Goal: Transaction & Acquisition: Purchase product/service

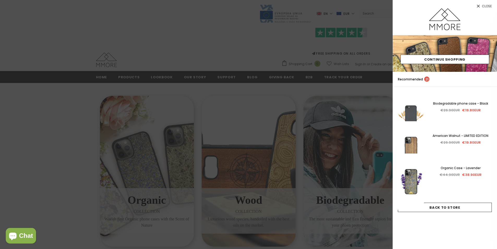
click at [14, 190] on div at bounding box center [248, 124] width 497 height 249
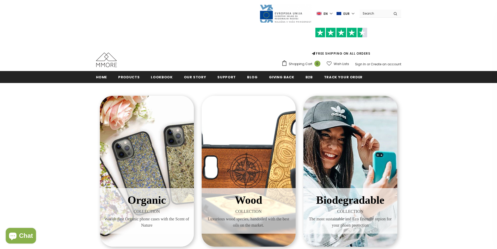
click at [25, 236] on span "Chat" at bounding box center [26, 236] width 14 height 8
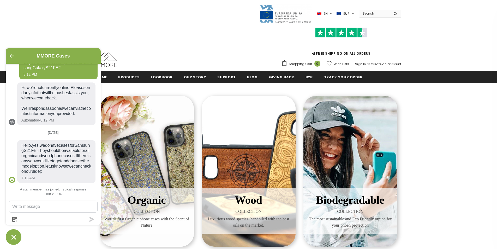
scroll to position [144, 0]
click at [0, 165] on div "Organic COLLECTION Worlds first Organic phone cases with the Scent of Nature Wo…" at bounding box center [248, 251] width 497 height 336
click at [231, 160] on div "Wood COLLECTION Luxurious wood species, handoiled with the best oils on the mar…" at bounding box center [248, 171] width 94 height 151
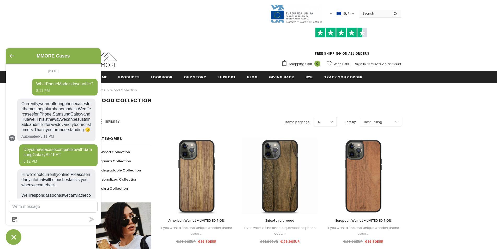
scroll to position [144, 0]
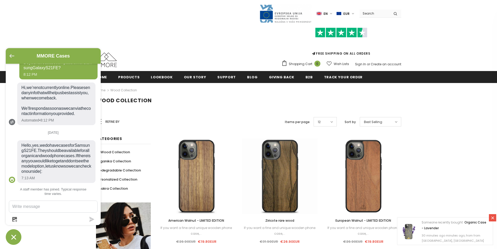
click at [10, 56] on icon "Go back to the main screen" at bounding box center [11, 56] width 5 height 4
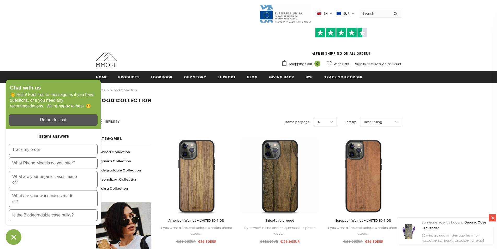
click at [165, 113] on div "Wood Collection" at bounding box center [248, 105] width 497 height 16
click at [164, 118] on div "Refine by Items per page 12 12 16 20 24 30 50 Sort by Best Selling" at bounding box center [279, 122] width 242 height 13
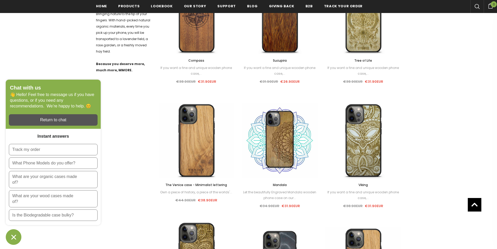
scroll to position [287, 0]
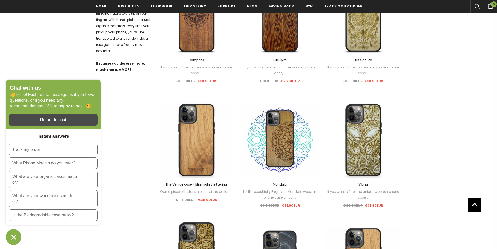
click at [56, 119] on div "Return to chat" at bounding box center [53, 120] width 82 height 6
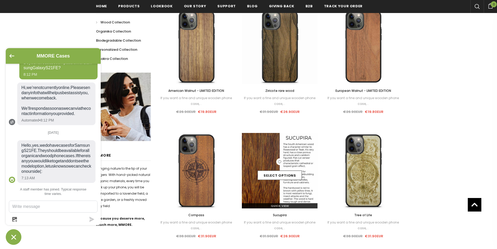
scroll to position [104, 0]
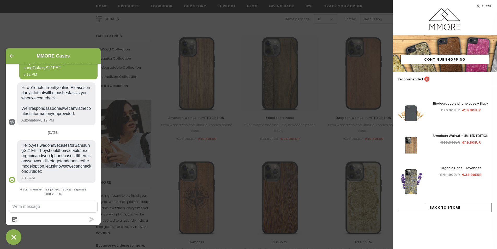
click at [488, 7] on span "Close" at bounding box center [486, 6] width 10 height 3
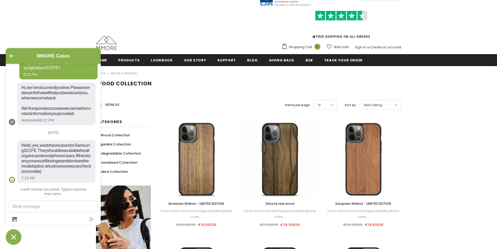
scroll to position [26, 0]
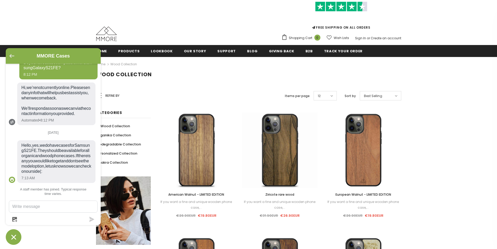
click at [9, 56] on div "MMORE Cases" at bounding box center [53, 55] width 89 height 9
click at [12, 240] on icon "Chat window" at bounding box center [14, 238] width 8 height 8
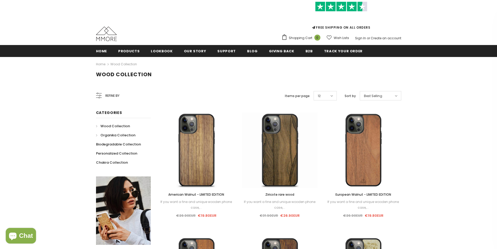
click at [124, 135] on span "Organika Collection" at bounding box center [117, 135] width 35 height 5
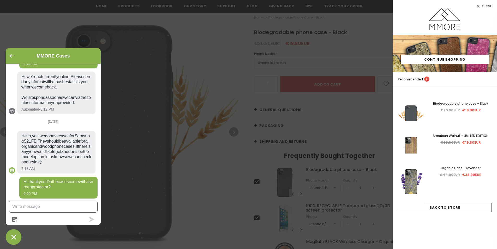
scroll to position [161, 0]
click at [483, 5] on span "Close" at bounding box center [486, 6] width 10 height 3
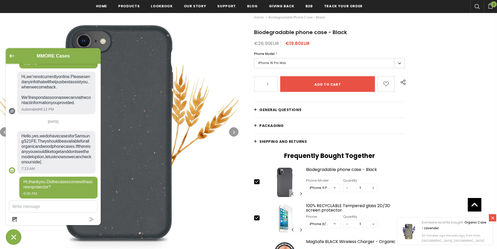
click at [494, 220] on link at bounding box center [491, 218] width 7 height 7
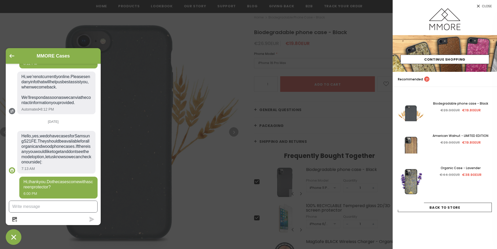
click at [50, 208] on textarea "Message us" at bounding box center [53, 206] width 88 height 11
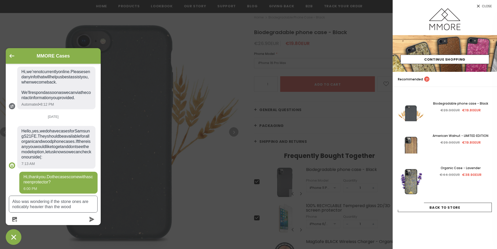
type textarea "Also was wondering if the stone ones are noticeably heavier than the wood"
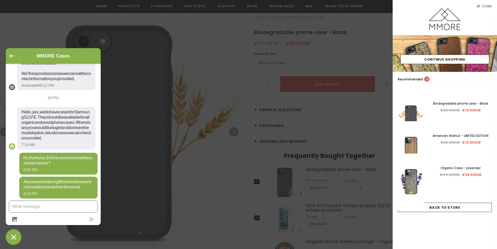
scroll to position [190, 0]
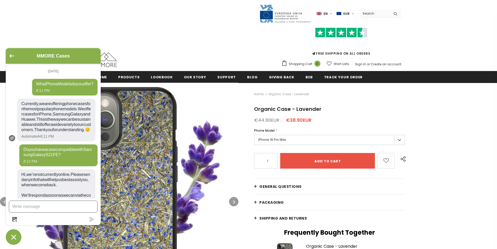
scroll to position [144, 0]
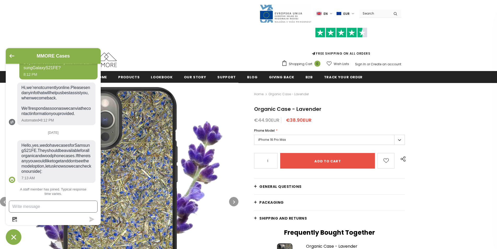
click at [13, 235] on icon "Chat window" at bounding box center [14, 238] width 8 height 8
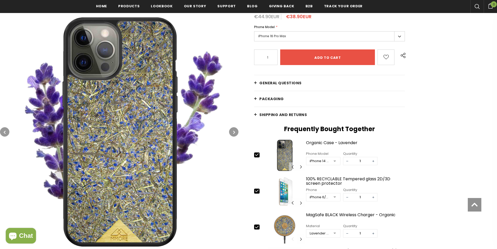
scroll to position [106, 0]
click at [282, 82] on span "General Questions" at bounding box center [280, 82] width 42 height 5
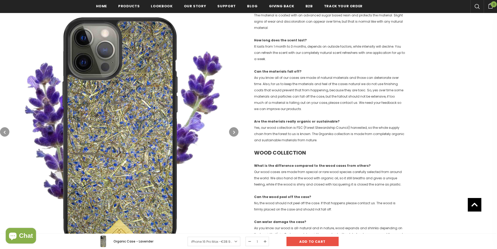
scroll to position [262, 0]
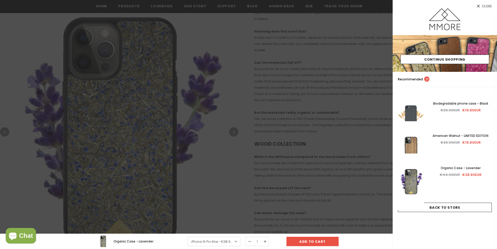
click at [484, 6] on span "Close" at bounding box center [486, 6] width 10 height 3
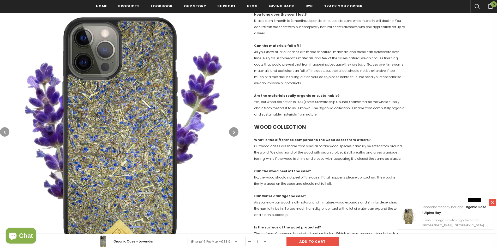
scroll to position [288, 0]
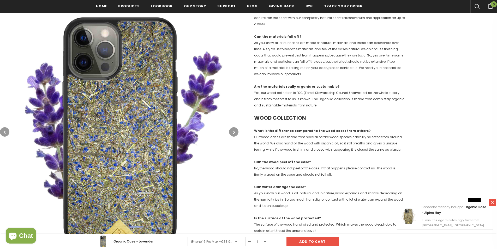
click at [493, 203] on icon at bounding box center [492, 203] width 4 height 4
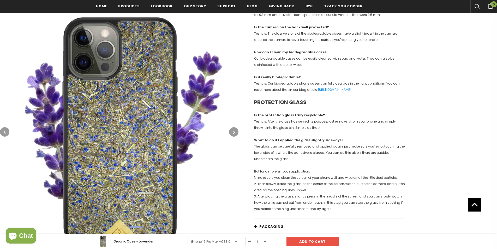
scroll to position [575, 0]
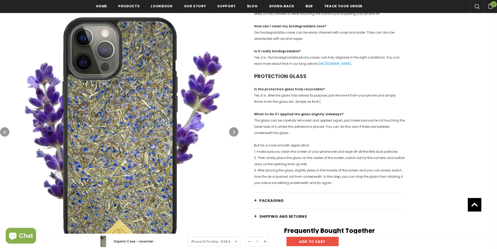
click at [295, 219] on span "Shipping and returns" at bounding box center [282, 216] width 47 height 5
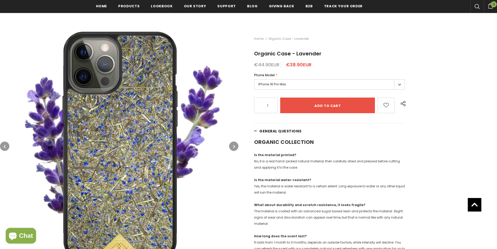
scroll to position [0, 0]
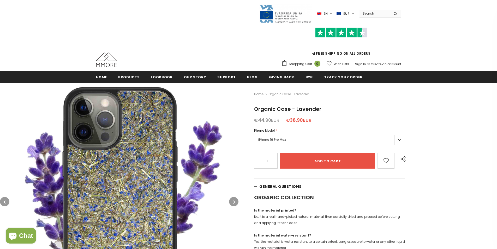
click at [398, 139] on label "iPhone 16 Pro Max" at bounding box center [329, 140] width 151 height 10
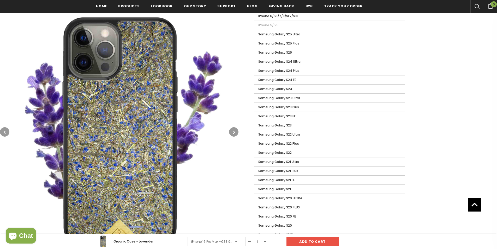
scroll to position [497, 0]
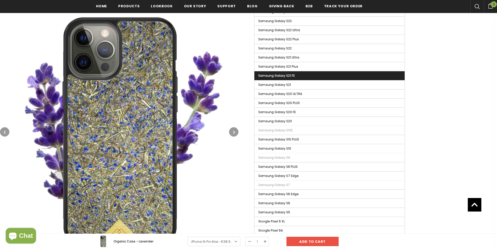
click at [358, 77] on label "Samsung Galaxy S21 FE" at bounding box center [329, 75] width 150 height 9
click at [0, 0] on input "Samsung Galaxy S21 FE" at bounding box center [0, 0] width 0 height 0
click at [273, 75] on span "Samsung Galaxy S21 FE" at bounding box center [277, 76] width 39 height 4
click at [0, 0] on input "Samsung Galaxy S21 FE" at bounding box center [0, 0] width 0 height 0
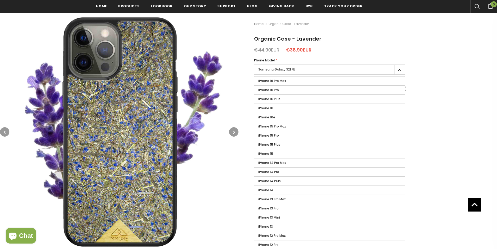
scroll to position [1, 0]
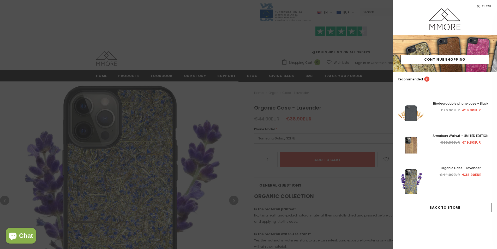
click at [20, 235] on span "Chat" at bounding box center [26, 236] width 14 height 8
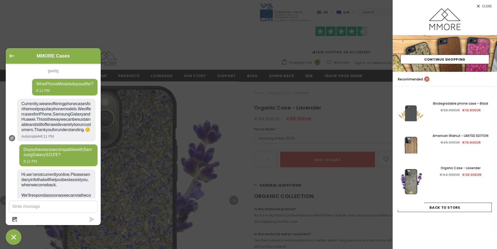
scroll to position [161, 0]
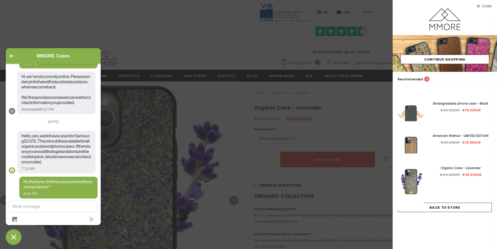
click at [483, 5] on span "Close" at bounding box center [486, 6] width 10 height 3
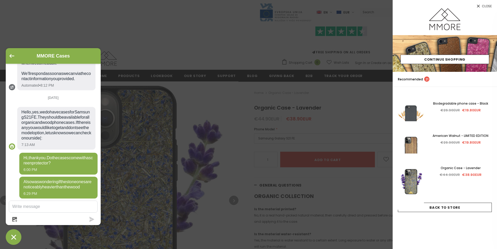
scroll to position [190, 0]
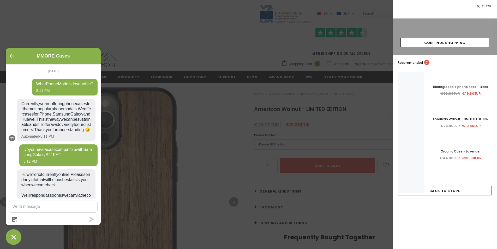
scroll to position [144, 0]
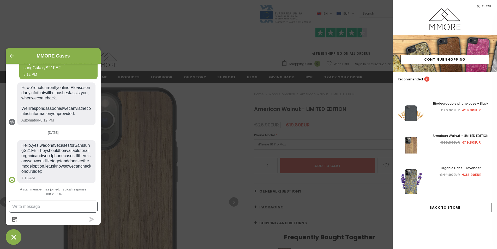
click at [14, 236] on icon "Chat window" at bounding box center [14, 238] width 8 height 8
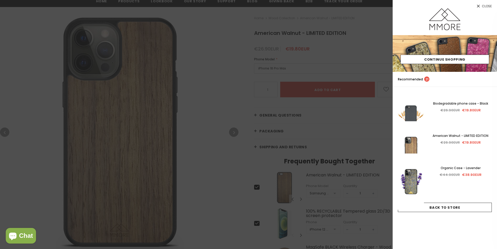
scroll to position [78, 0]
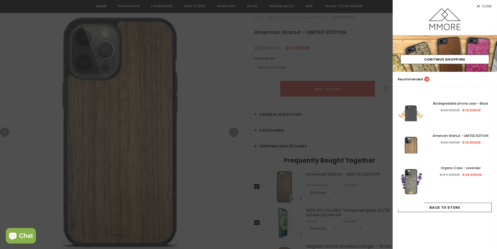
click at [483, 5] on span "Close" at bounding box center [486, 6] width 10 height 3
click at [20, 235] on span "Chat" at bounding box center [26, 236] width 14 height 8
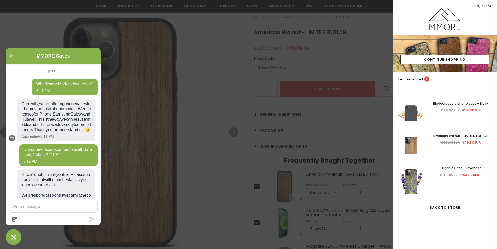
scroll to position [161, 0]
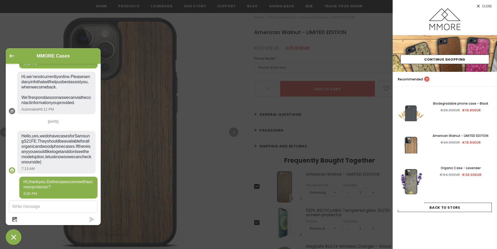
click at [483, 5] on span "Close" at bounding box center [486, 6] width 10 height 3
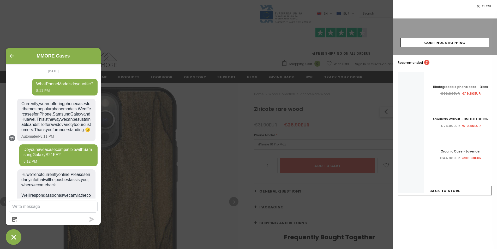
scroll to position [144, 0]
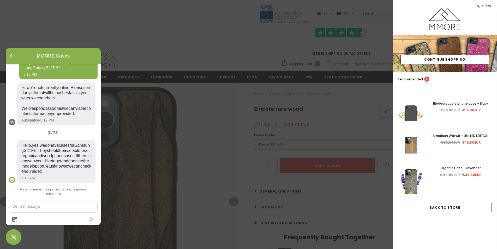
click at [482, 5] on span "Close" at bounding box center [486, 6] width 10 height 3
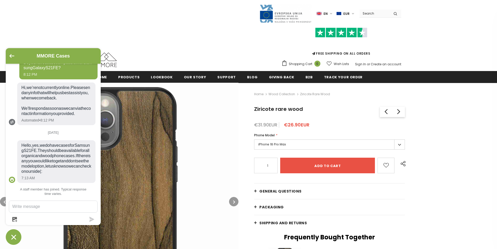
click at [12, 237] on icon "Chat window" at bounding box center [14, 238] width 8 height 8
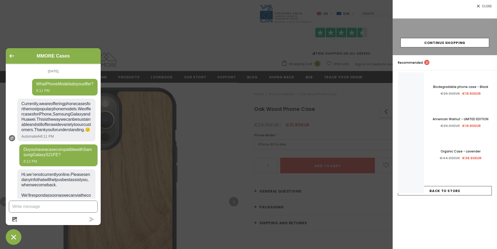
scroll to position [144, 0]
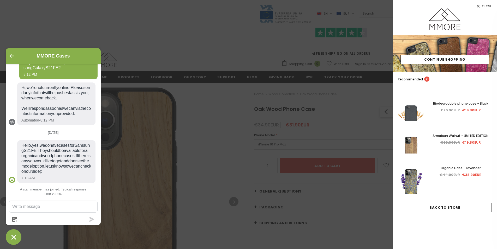
click at [483, 6] on span "Close" at bounding box center [486, 6] width 10 height 3
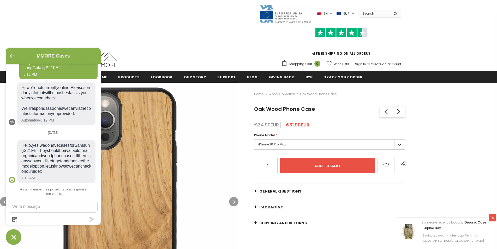
click at [10, 241] on icon "Chat window" at bounding box center [14, 238] width 8 height 8
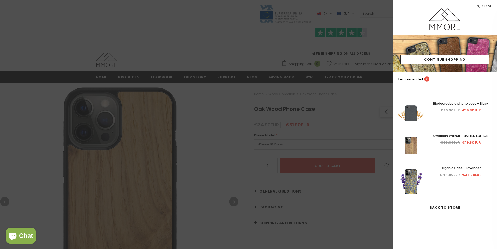
click at [225, 140] on div at bounding box center [248, 124] width 497 height 249
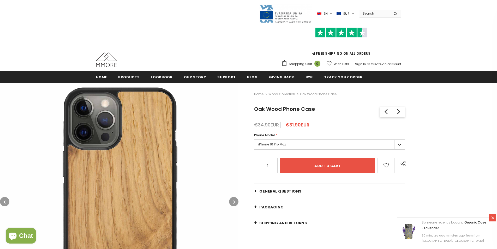
click at [298, 222] on span "Shipping and returns" at bounding box center [282, 223] width 47 height 5
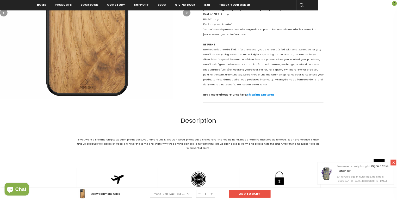
scroll to position [262, 0]
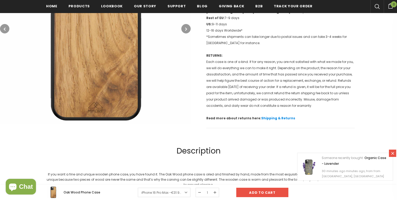
click at [211, 63] on p "RETURNS: Each case is one of a kind. If for any reason, you are not satisfied w…" at bounding box center [280, 80] width 149 height 56
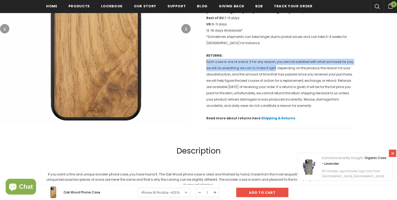
drag, startPoint x: 211, startPoint y: 63, endPoint x: 274, endPoint y: 69, distance: 63.4
click at [274, 69] on p "RETURNS: Each case is one of a kind. If for any reason, you are not satisfied w…" at bounding box center [280, 80] width 149 height 56
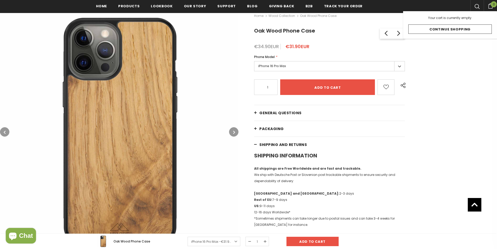
scroll to position [44, 0]
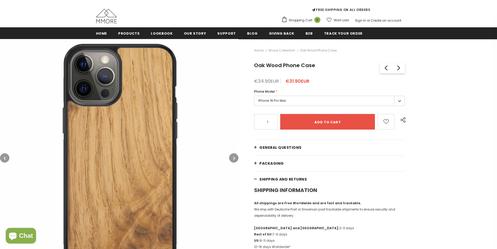
click at [25, 235] on span "Chat" at bounding box center [26, 236] width 14 height 8
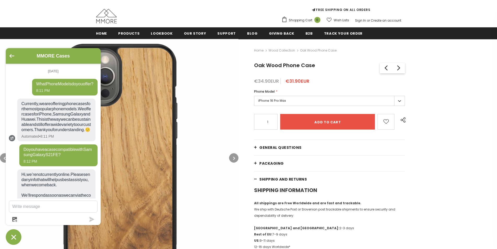
scroll to position [144, 0]
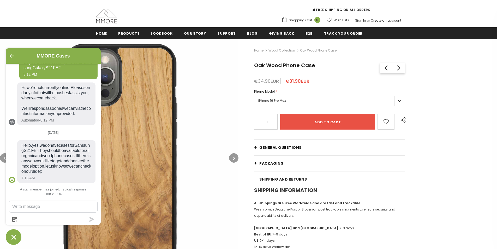
click at [36, 206] on textarea "Message us" at bounding box center [53, 206] width 88 height 11
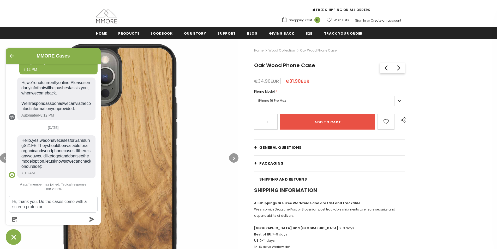
type textarea "Hi, thank you. Do the cases come with a screen protector?"
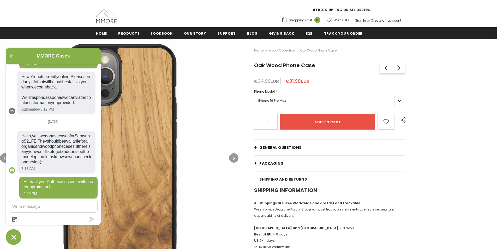
scroll to position [161, 0]
click at [494, 218] on link at bounding box center [491, 218] width 7 height 7
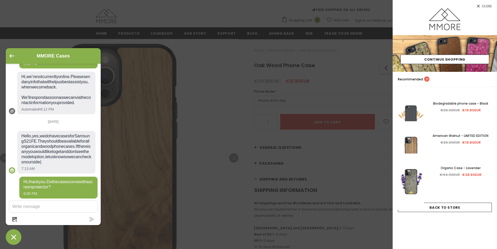
click at [482, 6] on span "Close" at bounding box center [486, 6] width 10 height 3
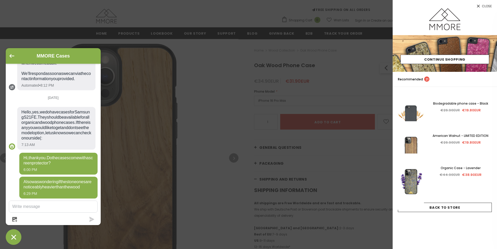
scroll to position [190, 0]
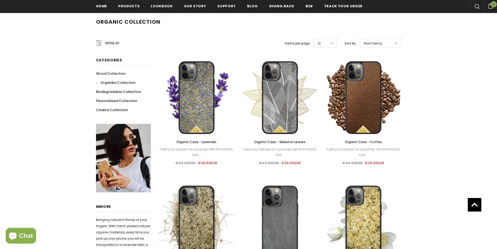
scroll to position [78, 0]
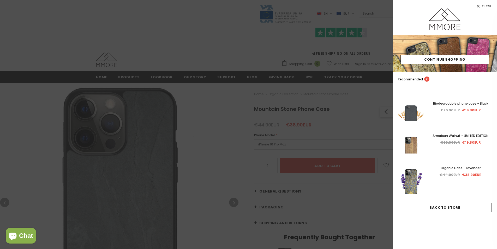
drag, startPoint x: 484, startPoint y: 5, endPoint x: 406, endPoint y: 18, distance: 79.0
click at [484, 5] on span "Close" at bounding box center [486, 6] width 10 height 3
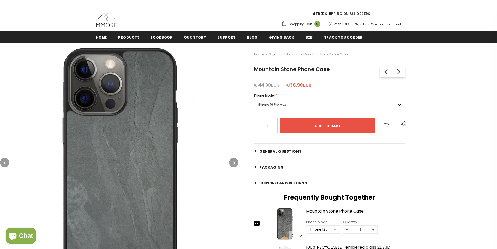
scroll to position [78, 0]
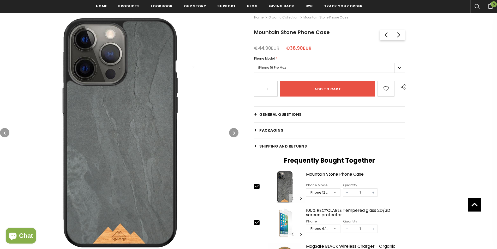
click at [283, 116] on span "General Questions" at bounding box center [280, 114] width 42 height 5
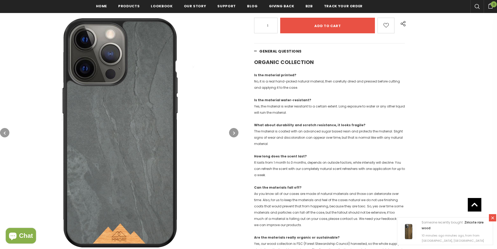
scroll to position [52, 0]
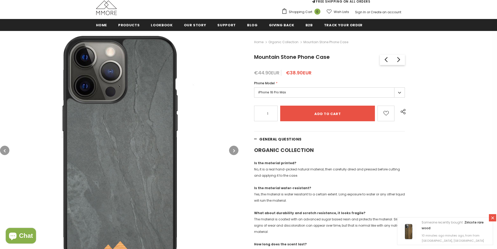
click at [339, 93] on label "iPhone 16 Pro Max" at bounding box center [329, 93] width 151 height 10
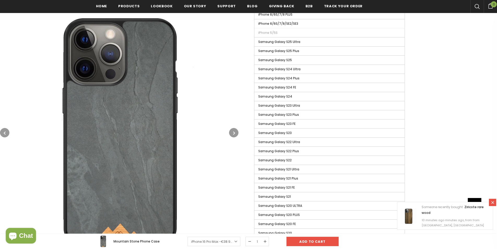
scroll to position [470, 0]
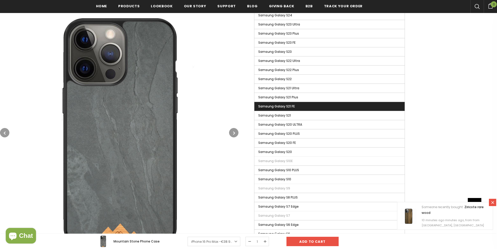
click at [325, 106] on label "Samsung Galaxy S21 FE" at bounding box center [329, 106] width 150 height 9
click at [0, 0] on input "Samsung Galaxy S21 FE" at bounding box center [0, 0] width 0 height 0
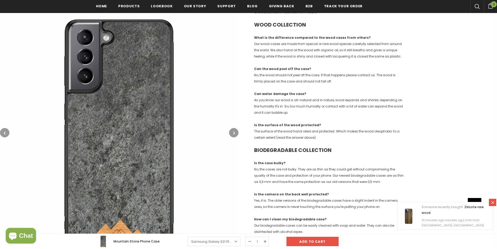
scroll to position [418, 0]
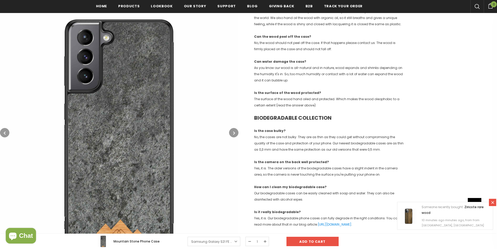
drag, startPoint x: 25, startPoint y: 234, endPoint x: 28, endPoint y: 188, distance: 46.0
click at [321, 241] on input "Add to cart" at bounding box center [312, 241] width 52 height 9
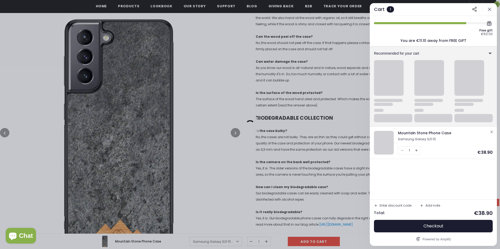
drag, startPoint x: 321, startPoint y: 241, endPoint x: 324, endPoint y: 194, distance: 47.5
click at [324, 194] on div at bounding box center [250, 124] width 500 height 249
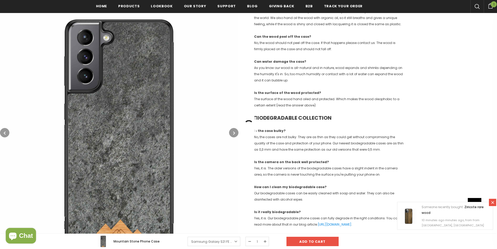
click at [494, 202] on icon at bounding box center [492, 203] width 4 height 4
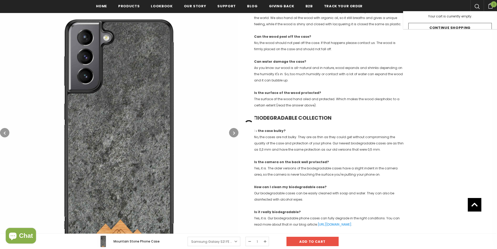
click at [491, 6] on span "1" at bounding box center [493, 4] width 6 height 6
click at [459, 28] on link "Continue Shopping" at bounding box center [449, 29] width 83 height 9
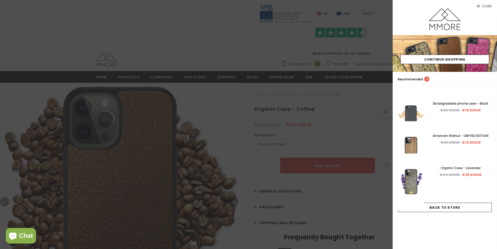
click at [483, 6] on span "Close" at bounding box center [486, 6] width 10 height 3
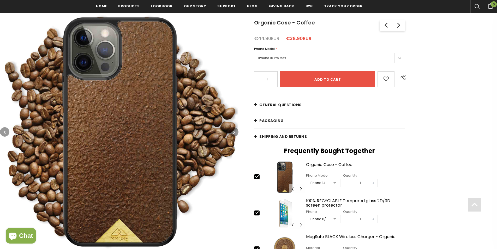
scroll to position [106, 0]
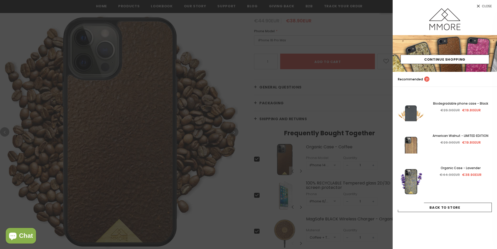
click at [480, 6] on link "Close" at bounding box center [444, 4] width 104 height 8
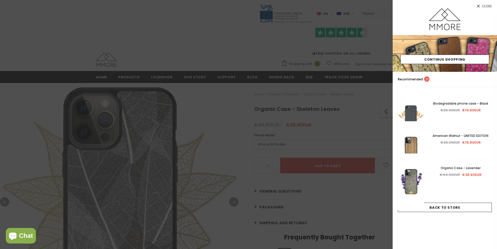
click at [486, 3] on link "Close" at bounding box center [444, 4] width 104 height 8
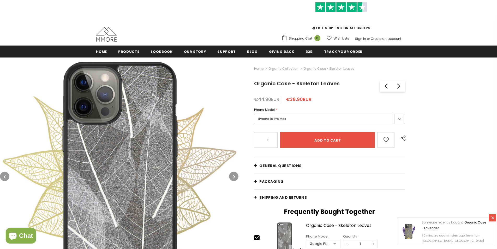
scroll to position [78, 0]
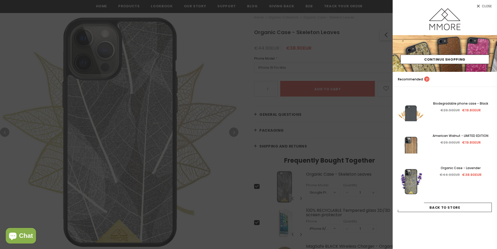
click at [480, 6] on link "Close" at bounding box center [444, 4] width 104 height 8
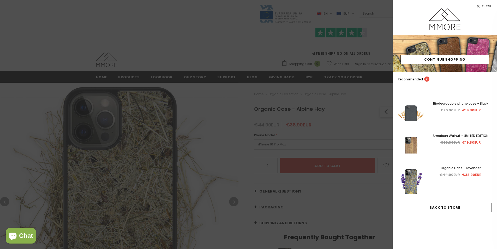
click at [485, 9] on div at bounding box center [444, 21] width 104 height 27
click at [482, 5] on span "Close" at bounding box center [486, 6] width 10 height 3
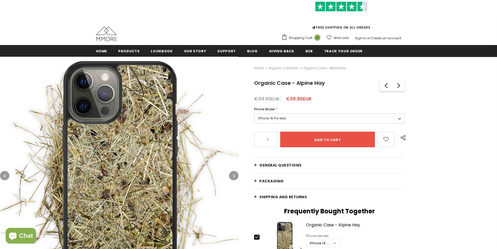
scroll to position [78, 0]
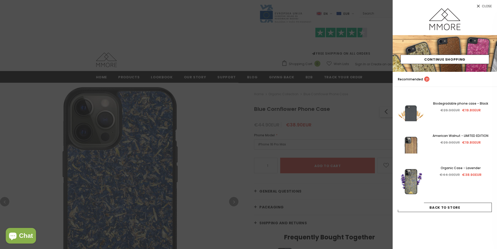
click at [487, 7] on span "Close" at bounding box center [486, 6] width 10 height 3
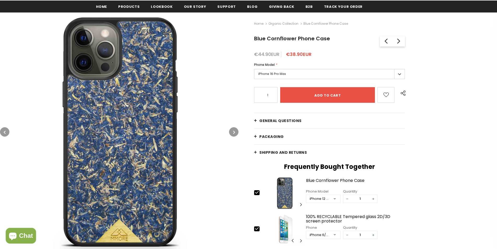
scroll to position [78, 0]
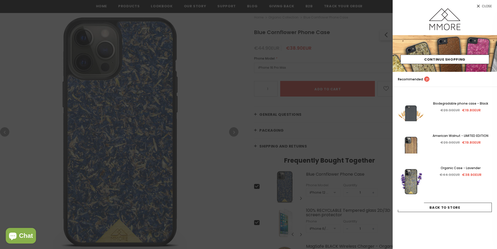
click at [481, 8] on link "Close" at bounding box center [444, 4] width 104 height 8
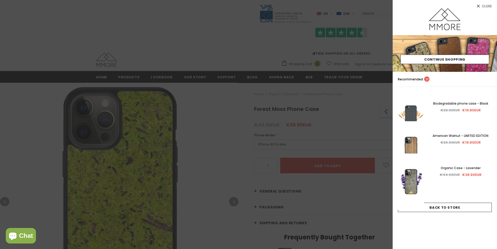
click at [483, 5] on span "Close" at bounding box center [486, 6] width 10 height 3
click at [481, 8] on link "Close" at bounding box center [444, 4] width 104 height 8
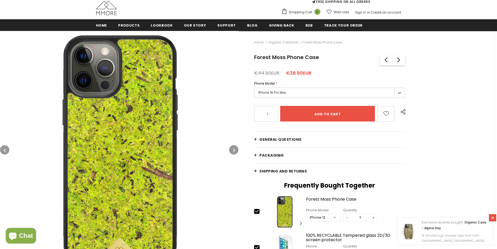
scroll to position [52, 0]
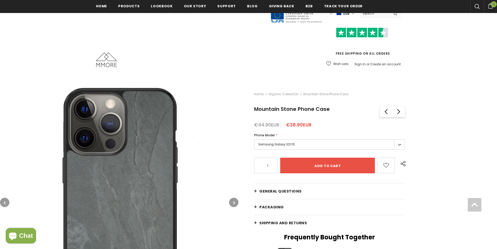
scroll to position [78, 0]
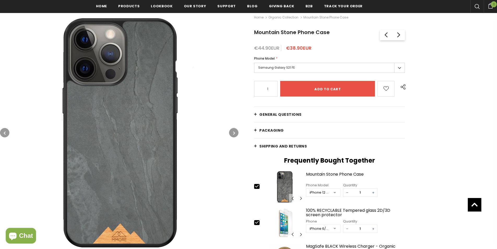
click at [255, 145] on link "Shipping and returns" at bounding box center [329, 147] width 151 height 16
click at [236, 131] on button "button" at bounding box center [233, 132] width 9 height 9
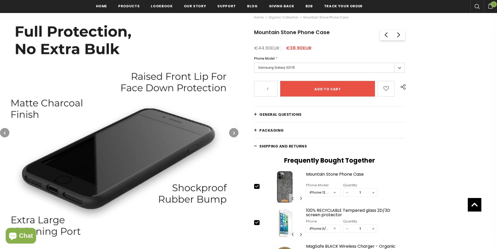
click at [236, 131] on button "button" at bounding box center [233, 132] width 9 height 9
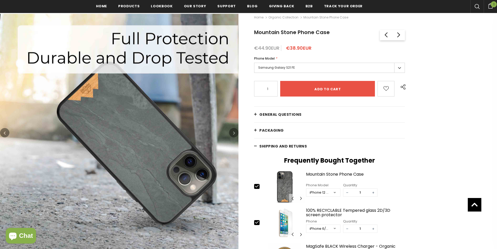
click at [236, 131] on button "button" at bounding box center [233, 132] width 9 height 9
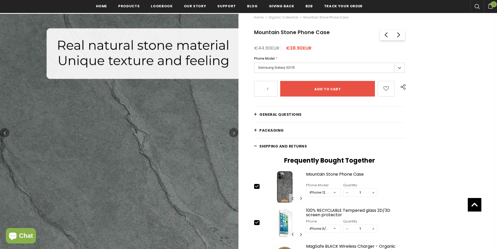
click at [236, 131] on button "button" at bounding box center [233, 132] width 9 height 9
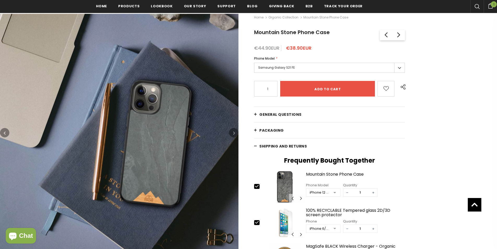
click at [236, 131] on button "button" at bounding box center [233, 132] width 9 height 9
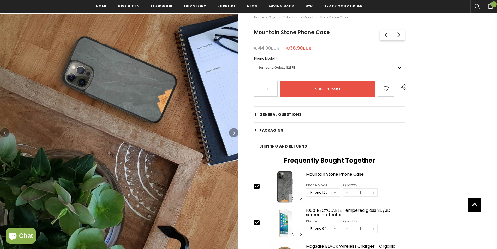
click at [236, 131] on button "button" at bounding box center [233, 132] width 9 height 9
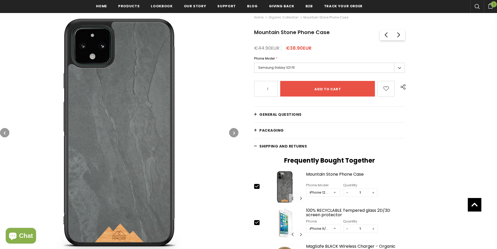
click at [236, 131] on button "button" at bounding box center [233, 132] width 9 height 9
click at [235, 131] on button "button" at bounding box center [233, 132] width 9 height 9
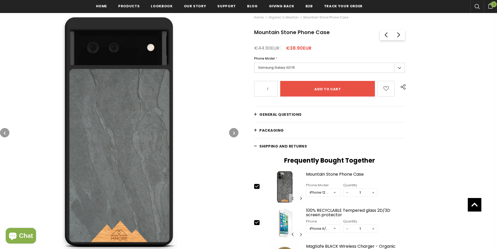
click at [235, 131] on button "button" at bounding box center [233, 132] width 9 height 9
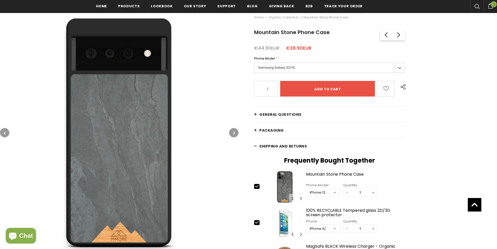
click at [235, 131] on button "button" at bounding box center [233, 132] width 9 height 9
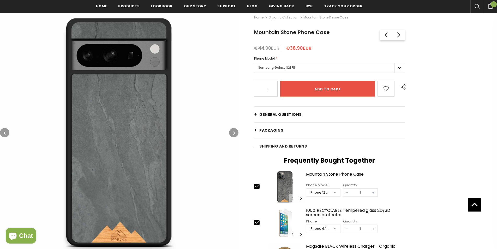
click at [235, 131] on button "button" at bounding box center [233, 132] width 9 height 9
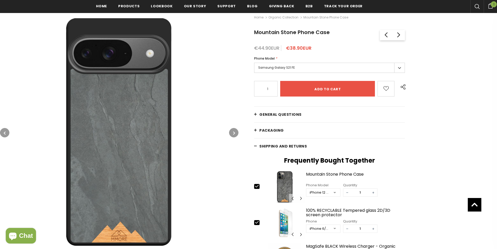
click at [235, 131] on button "button" at bounding box center [233, 132] width 9 height 9
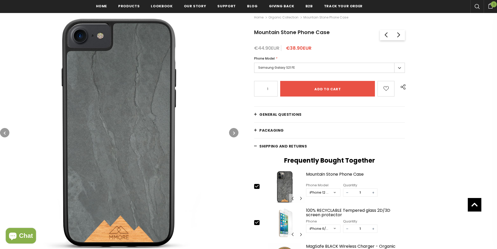
click at [235, 131] on button "button" at bounding box center [233, 132] width 9 height 9
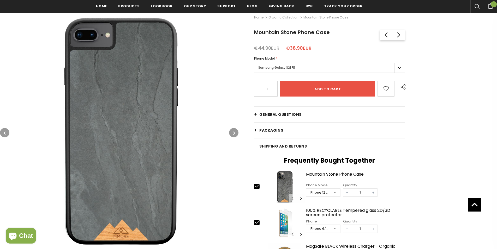
click at [235, 131] on button "button" at bounding box center [233, 132] width 9 height 9
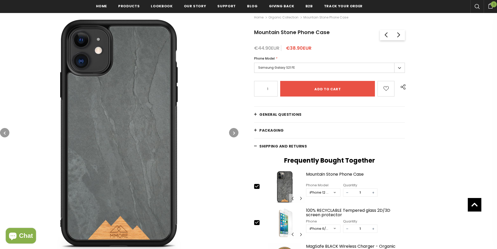
click at [235, 131] on button "button" at bounding box center [233, 132] width 9 height 9
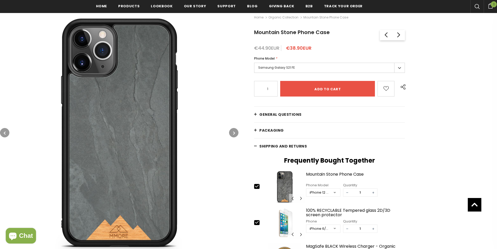
click at [235, 131] on button "button" at bounding box center [233, 132] width 9 height 9
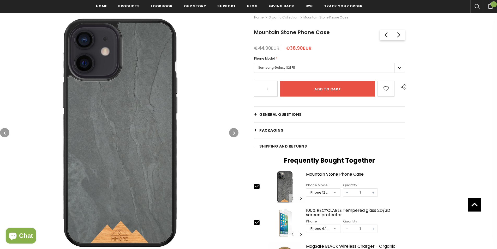
click at [235, 131] on button "button" at bounding box center [233, 132] width 9 height 9
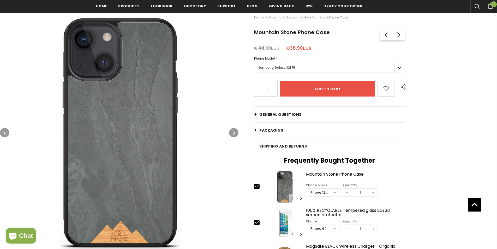
click at [235, 131] on button "button" at bounding box center [233, 132] width 9 height 9
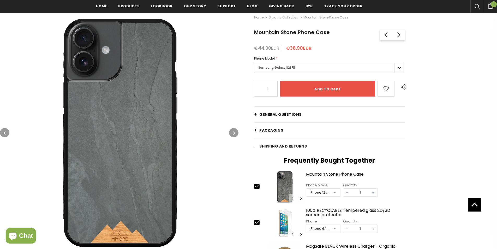
click at [235, 131] on button "button" at bounding box center [233, 132] width 9 height 9
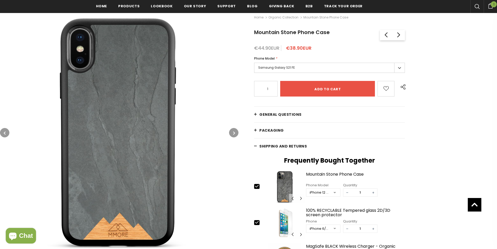
click at [235, 131] on button "button" at bounding box center [233, 132] width 9 height 9
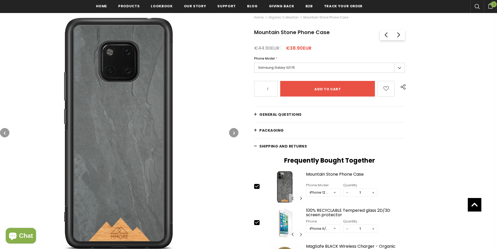
click at [5, 133] on icon "button" at bounding box center [5, 133] width 2 height 5
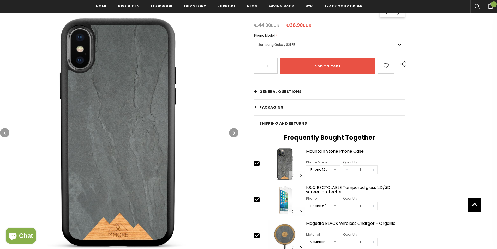
scroll to position [130, 0]
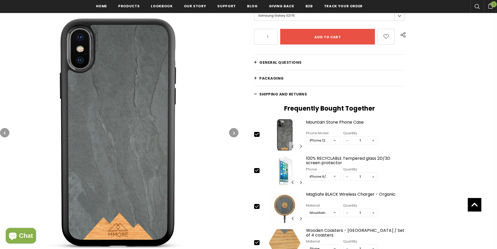
click at [270, 74] on link "PACKAGING" at bounding box center [329, 79] width 151 height 16
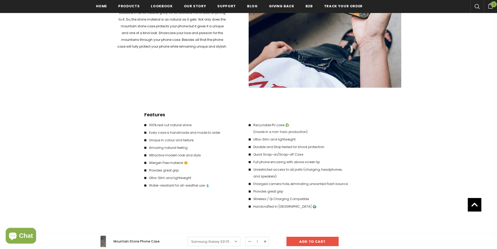
scroll to position [1043, 0]
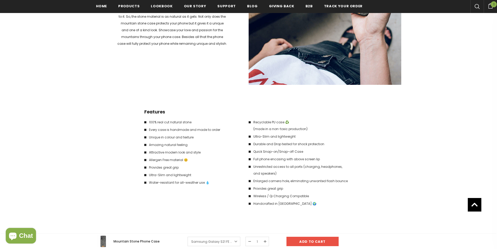
click at [150, 124] on li "100% real cut natural stone" at bounding box center [193, 122] width 99 height 7
drag, startPoint x: 150, startPoint y: 124, endPoint x: 164, endPoint y: 124, distance: 13.8
click at [164, 124] on li "100% real cut natural stone" at bounding box center [193, 122] width 99 height 7
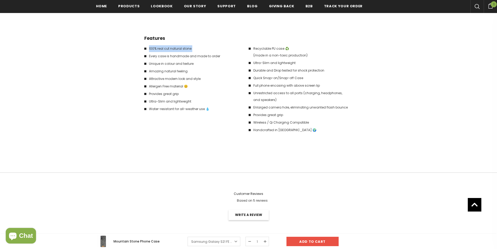
scroll to position [1121, 0]
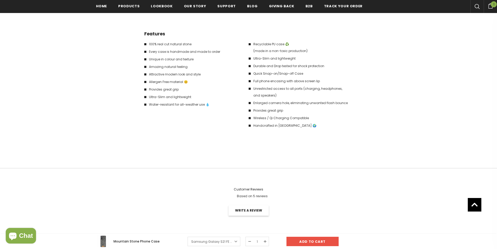
click at [216, 131] on div "Features 100% real cut natural stone Every case is handmade and made to order U…" at bounding box center [196, 82] width 104 height 104
click at [262, 45] on li "Recyclable PU case ♻️ (made in a non-toxic production)" at bounding box center [297, 48] width 99 height 14
drag, startPoint x: 262, startPoint y: 45, endPoint x: 305, endPoint y: 52, distance: 43.5
click at [301, 53] on li "Recyclable PU case ♻️ (made in a non-toxic production)" at bounding box center [297, 48] width 99 height 14
click at [277, 59] on li "Ultra-Slim and lightweight" at bounding box center [297, 58] width 99 height 7
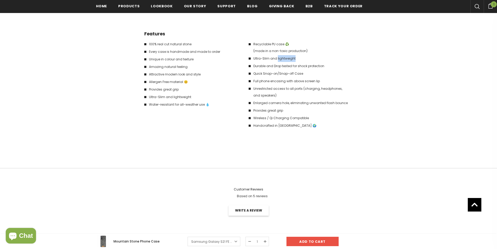
click at [277, 59] on li "Ultra-Slim and lightweight" at bounding box center [297, 58] width 99 height 7
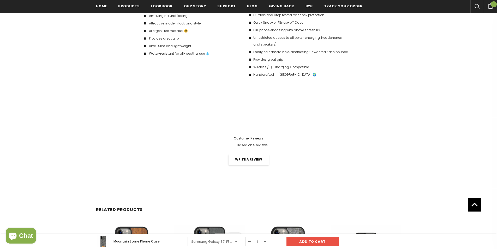
scroll to position [1225, 0]
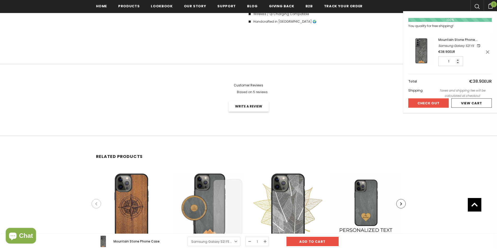
click at [491, 6] on span "1" at bounding box center [493, 4] width 6 height 6
click at [438, 102] on button "Check Out" at bounding box center [428, 103] width 40 height 9
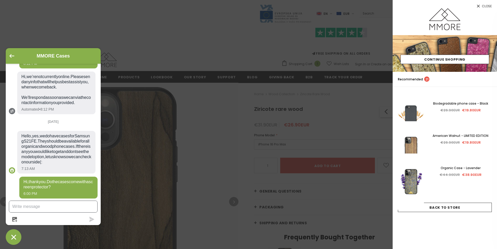
scroll to position [190, 0]
